Goal: Transaction & Acquisition: Purchase product/service

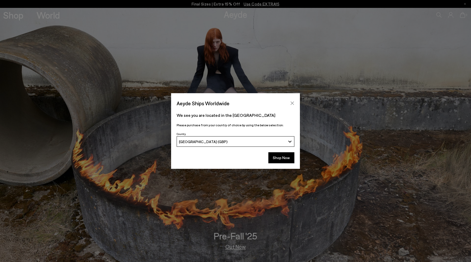
click at [293, 103] on icon "Close" at bounding box center [292, 103] width 4 height 4
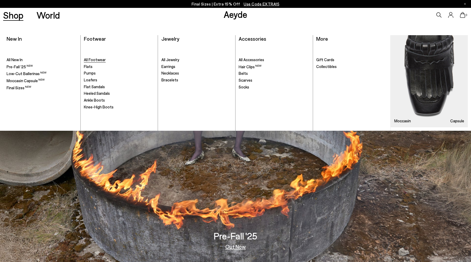
click at [92, 59] on span "All Footwear" at bounding box center [95, 59] width 22 height 5
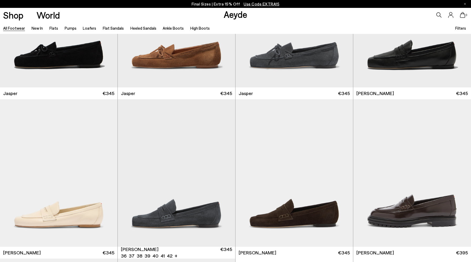
scroll to position [315, 0]
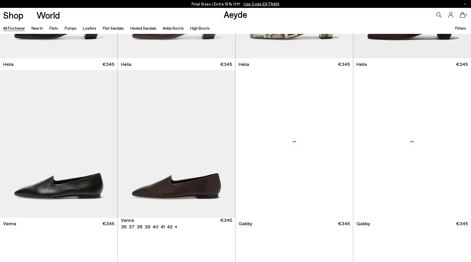
scroll to position [1064, 0]
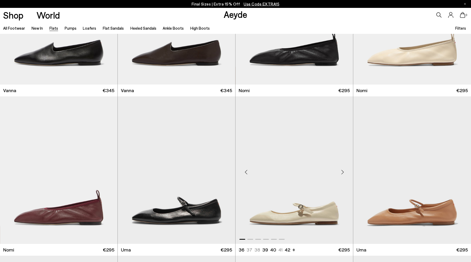
click at [342, 172] on div "Next slide" at bounding box center [343, 172] width 16 height 16
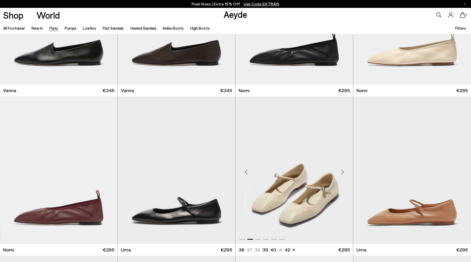
click at [342, 172] on div "Next slide" at bounding box center [343, 172] width 16 height 16
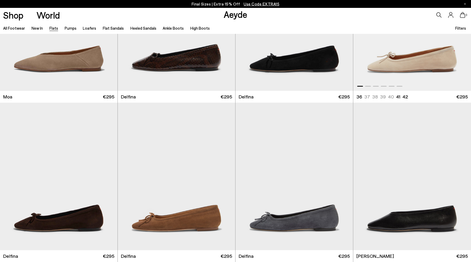
scroll to position [1125, 0]
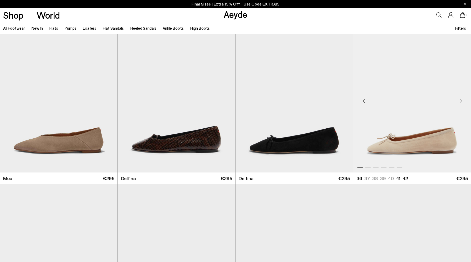
click at [461, 101] on div "Next slide" at bounding box center [460, 101] width 16 height 16
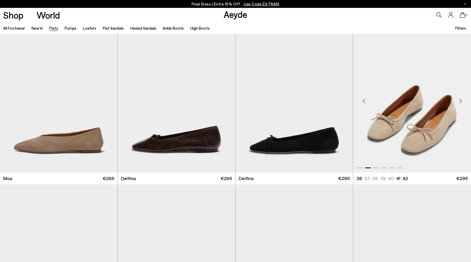
click at [461, 101] on div "Next slide" at bounding box center [460, 101] width 16 height 16
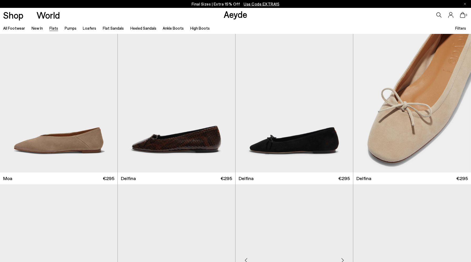
scroll to position [1364, 0]
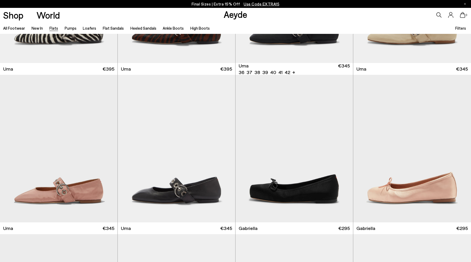
scroll to position [418, 0]
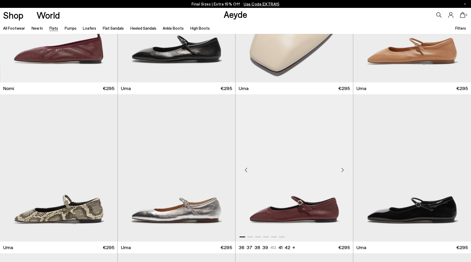
click at [291, 203] on img "1 / 6" at bounding box center [293, 168] width 117 height 148
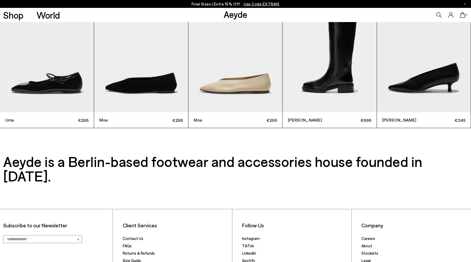
scroll to position [1507, 0]
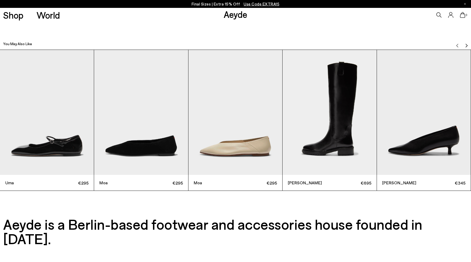
click at [54, 137] on img "1 / 6" at bounding box center [47, 112] width 94 height 125
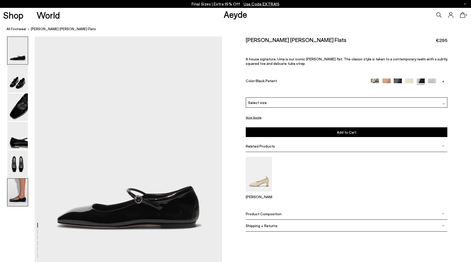
click at [14, 202] on img at bounding box center [17, 193] width 20 height 28
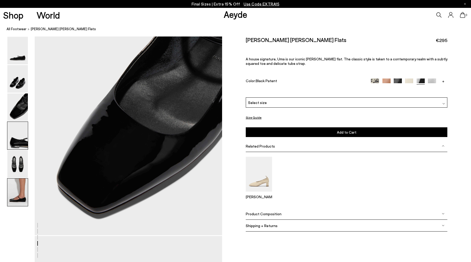
scroll to position [1266, 0]
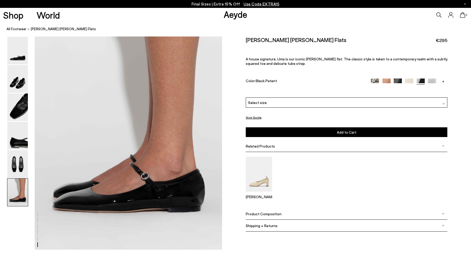
click at [444, 79] on link "+" at bounding box center [443, 81] width 8 height 5
click at [444, 82] on img at bounding box center [443, 83] width 8 height 8
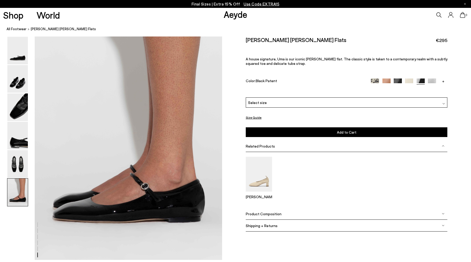
scroll to position [1266, 0]
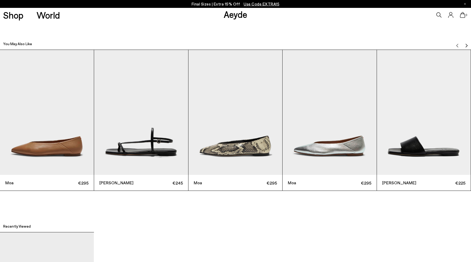
click at [441, 14] on div "0" at bounding box center [392, 15] width 157 height 14
click at [439, 17] on icon at bounding box center [438, 14] width 5 height 5
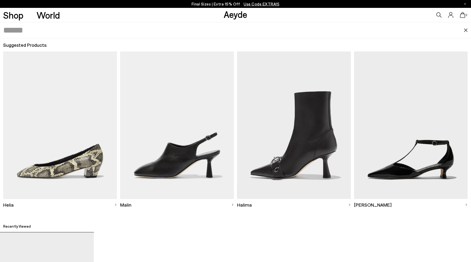
type input "*"
type input "******"
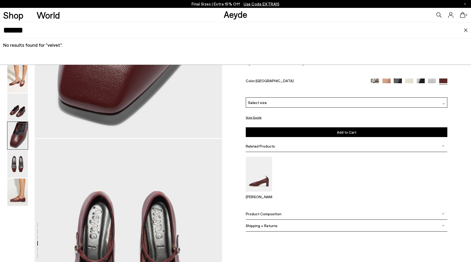
scroll to position [805, 0]
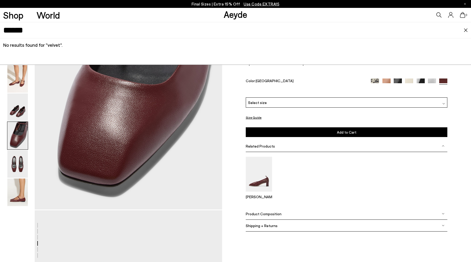
click at [266, 28] on input "******" at bounding box center [233, 30] width 460 height 16
click at [439, 13] on icon at bounding box center [438, 14] width 5 height 5
